Goal: Task Accomplishment & Management: Use online tool/utility

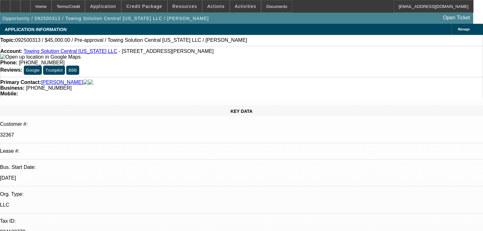
select select "0"
select select "2"
select select "0.1"
select select "4"
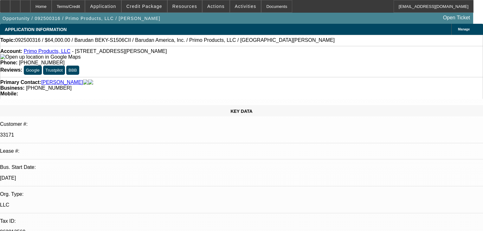
select select "0"
select select "2"
select select "0.1"
select select "4"
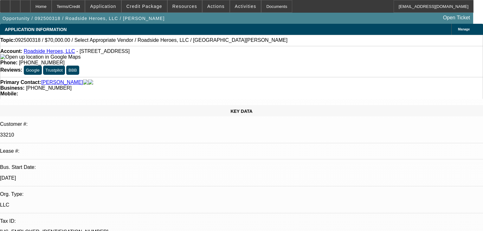
select select "0"
select select "2"
select select "0.1"
select select "4"
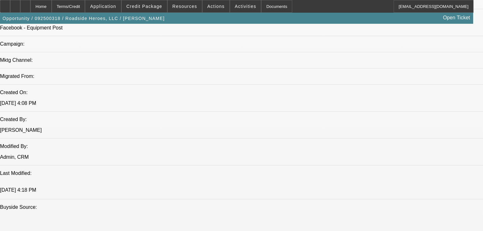
scroll to position [329, 0]
